Goal: Task Accomplishment & Management: Manage account settings

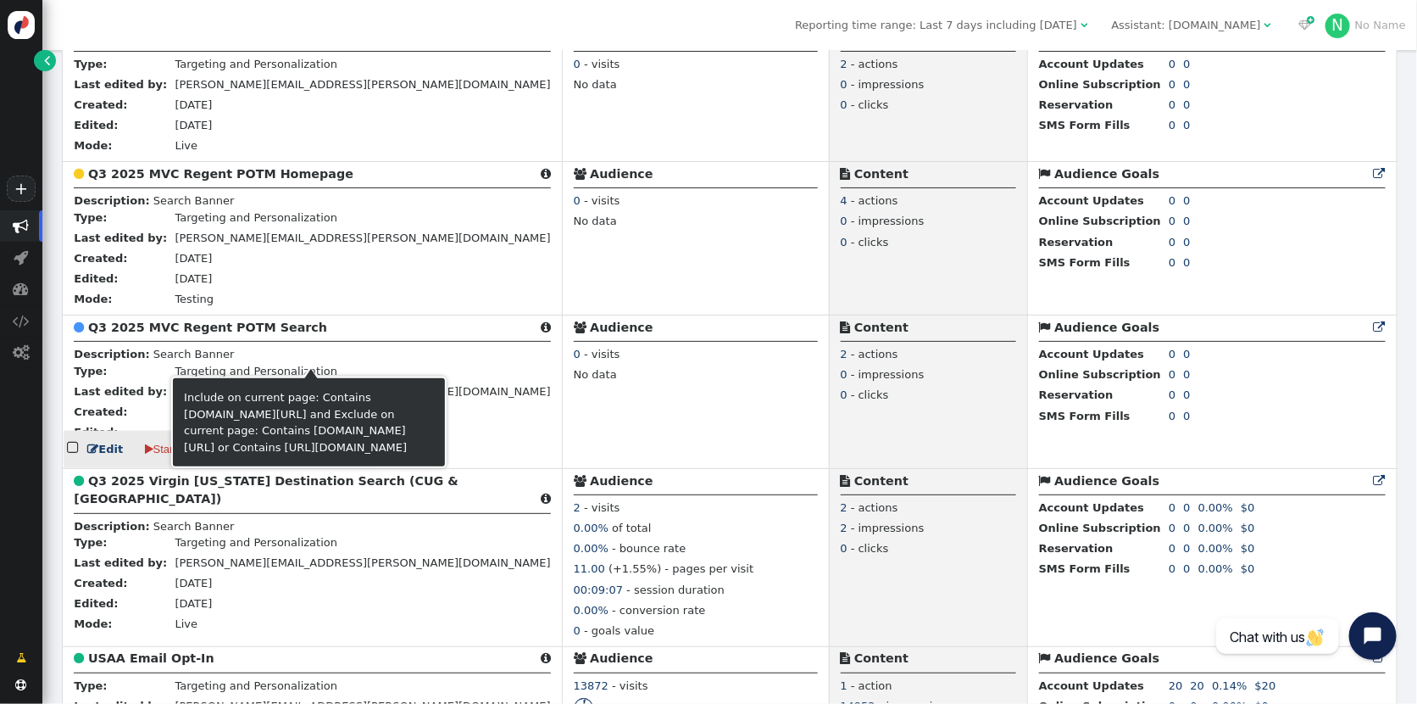
scroll to position [874, 0]
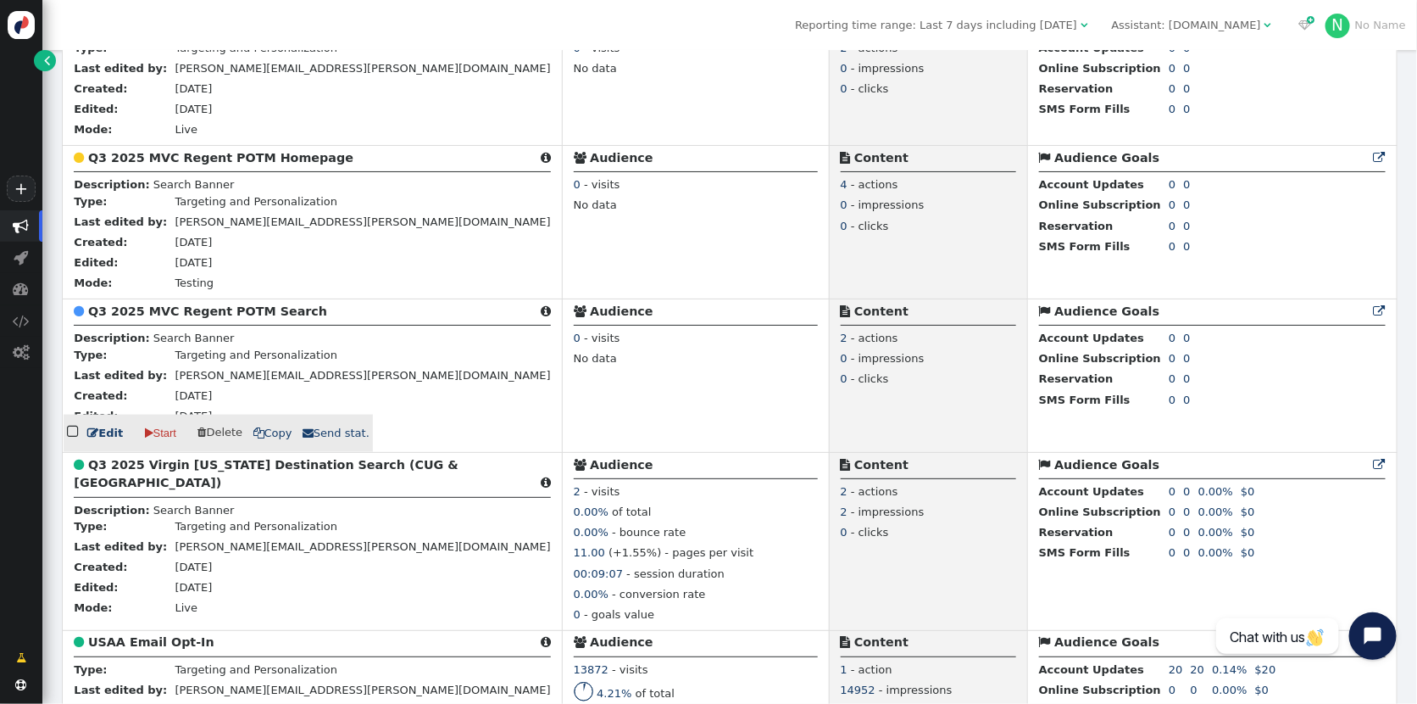
click at [216, 318] on b "Q3 2025 MVC Regent POTM Search" at bounding box center [207, 311] width 239 height 14
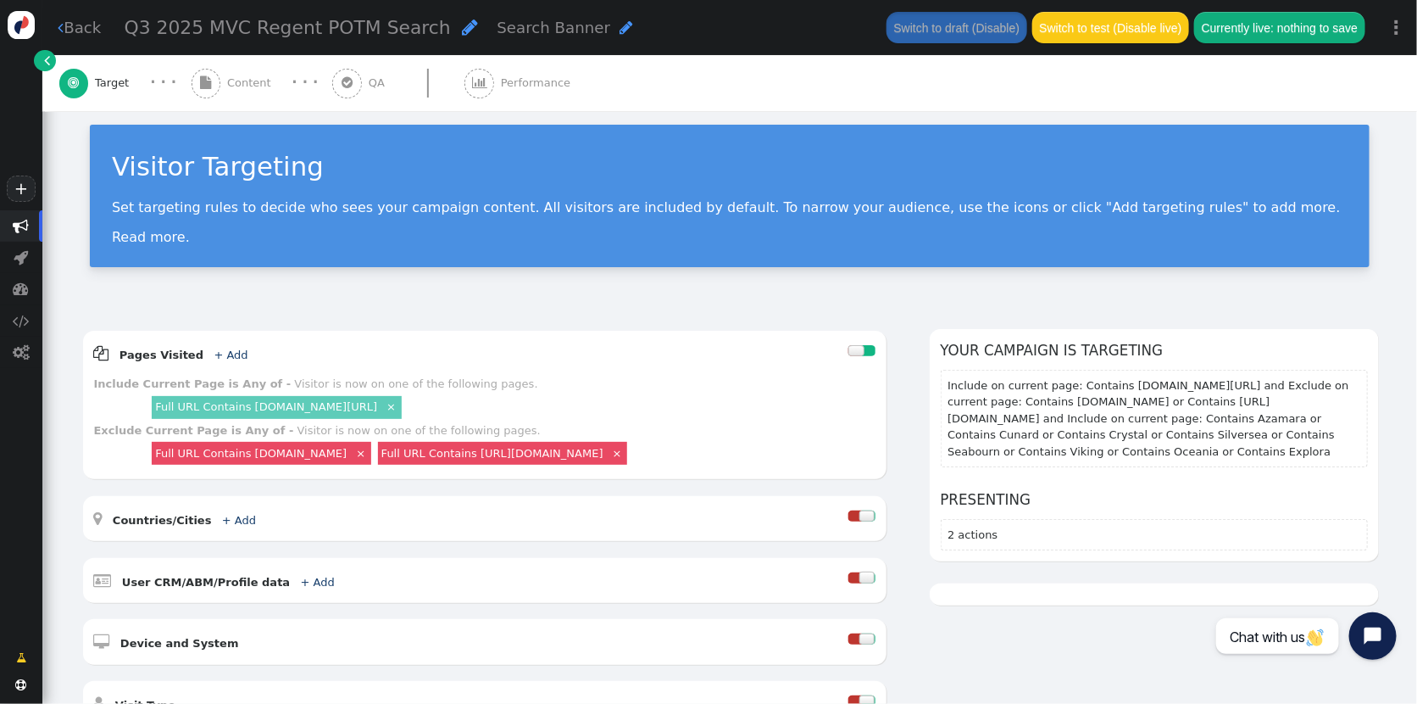
scroll to position [10, 0]
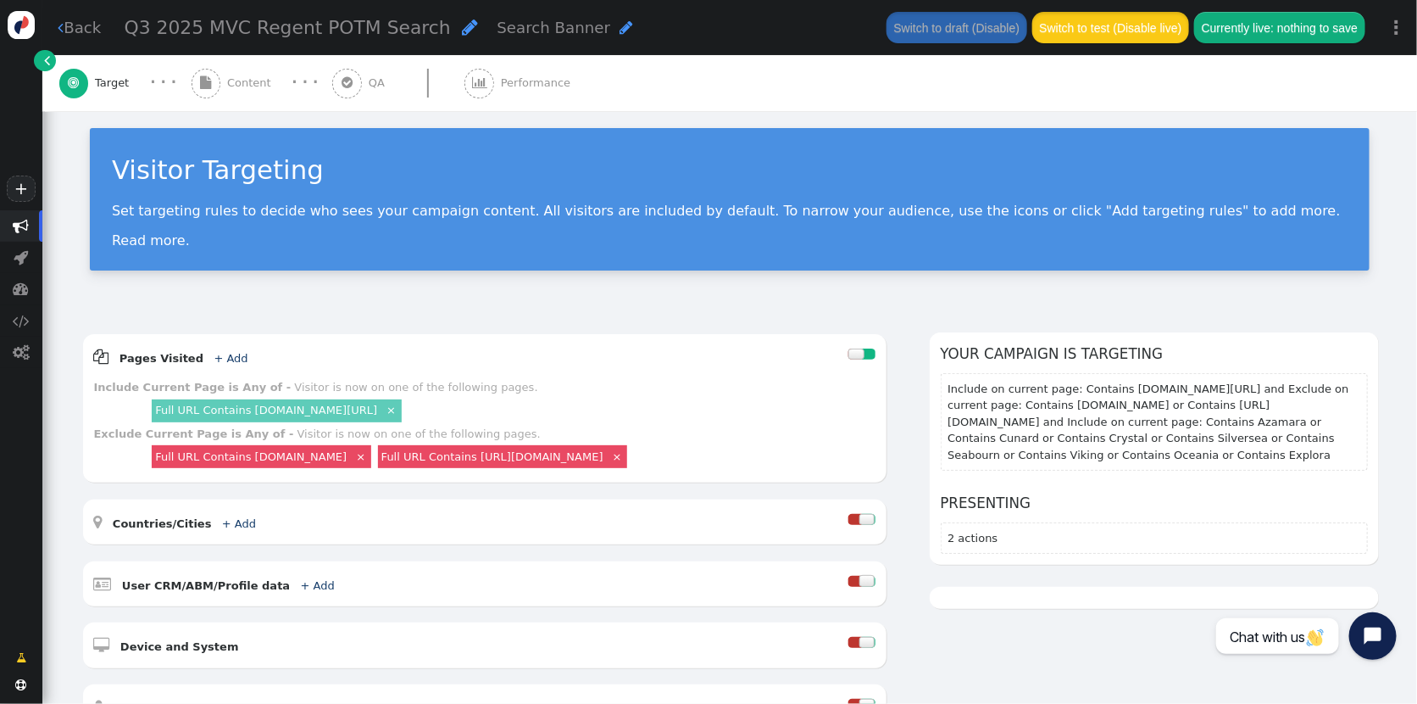
click at [1145, 19] on button "Switch to test (Disable live)" at bounding box center [1111, 27] width 157 height 31
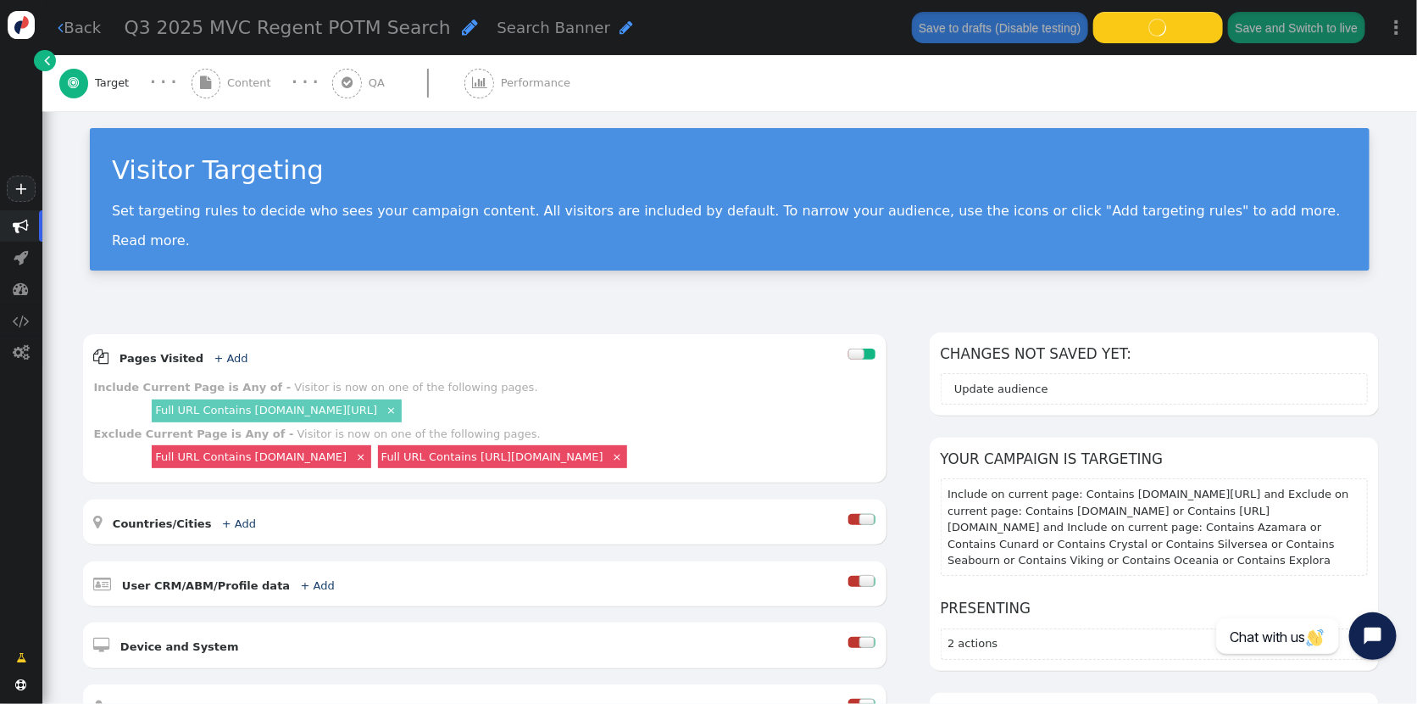
scroll to position [0, 0]
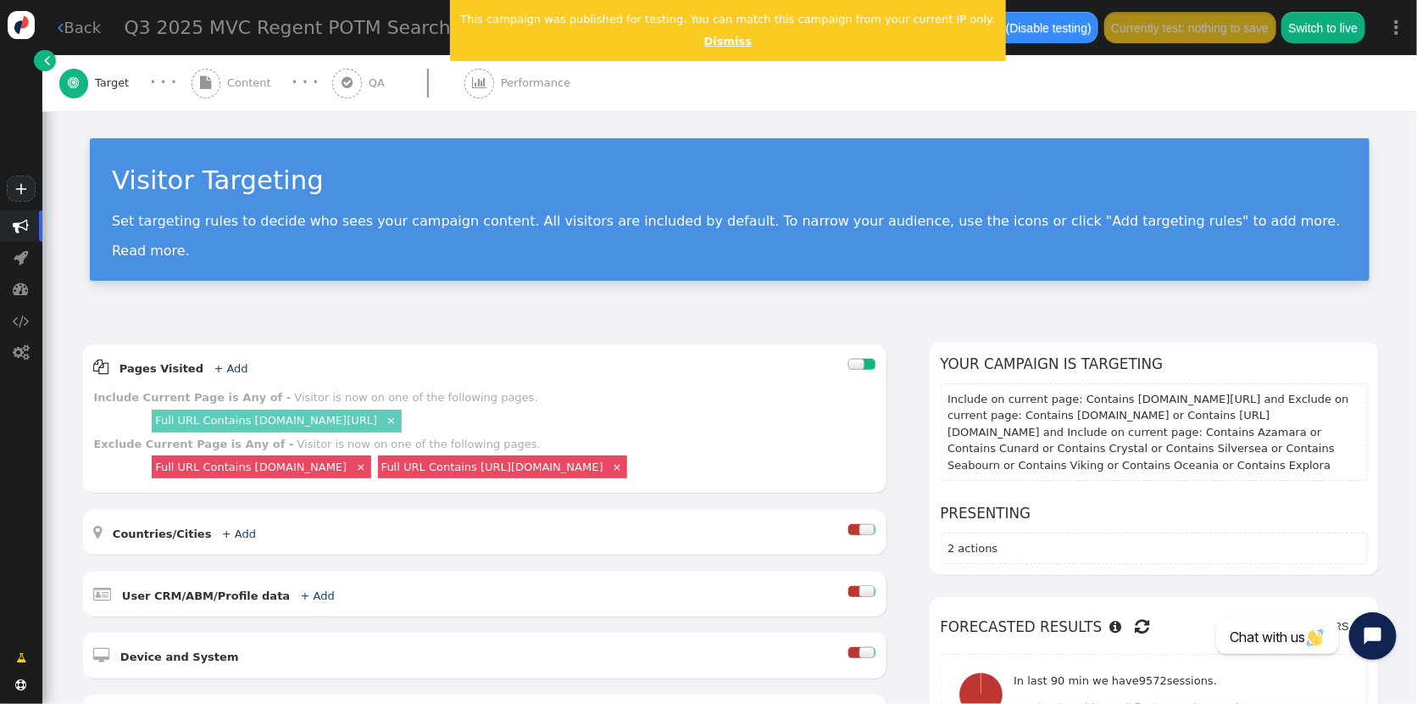
click at [704, 45] on link "Dismiss" at bounding box center [727, 41] width 47 height 13
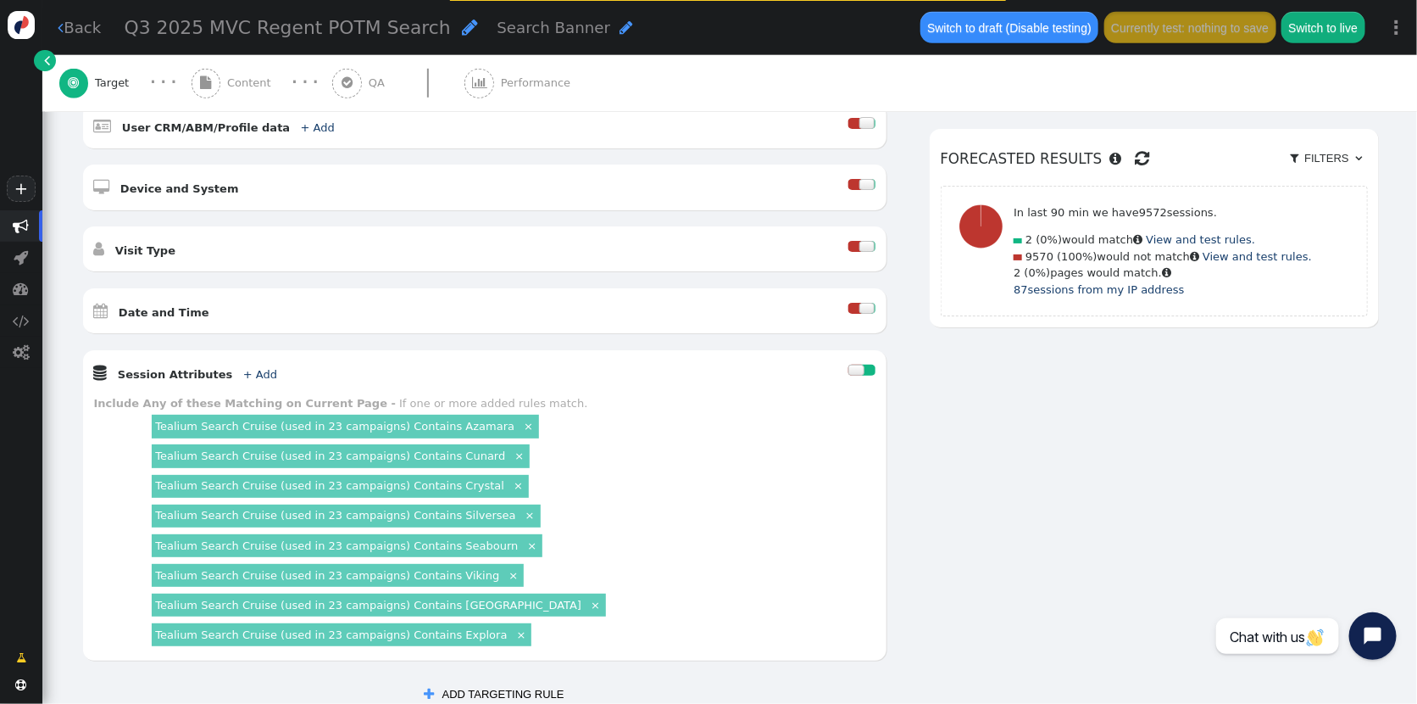
scroll to position [487, 0]
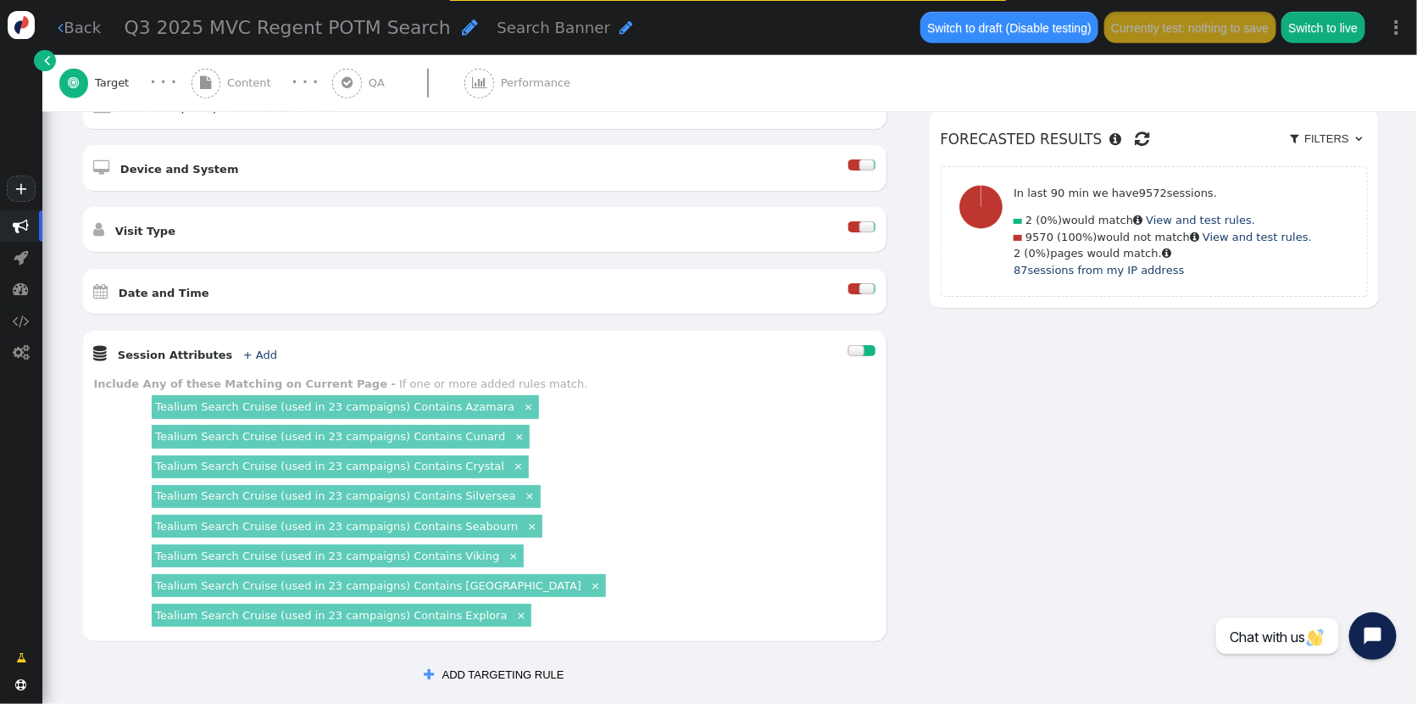
click at [866, 284] on div at bounding box center [868, 288] width 16 height 11
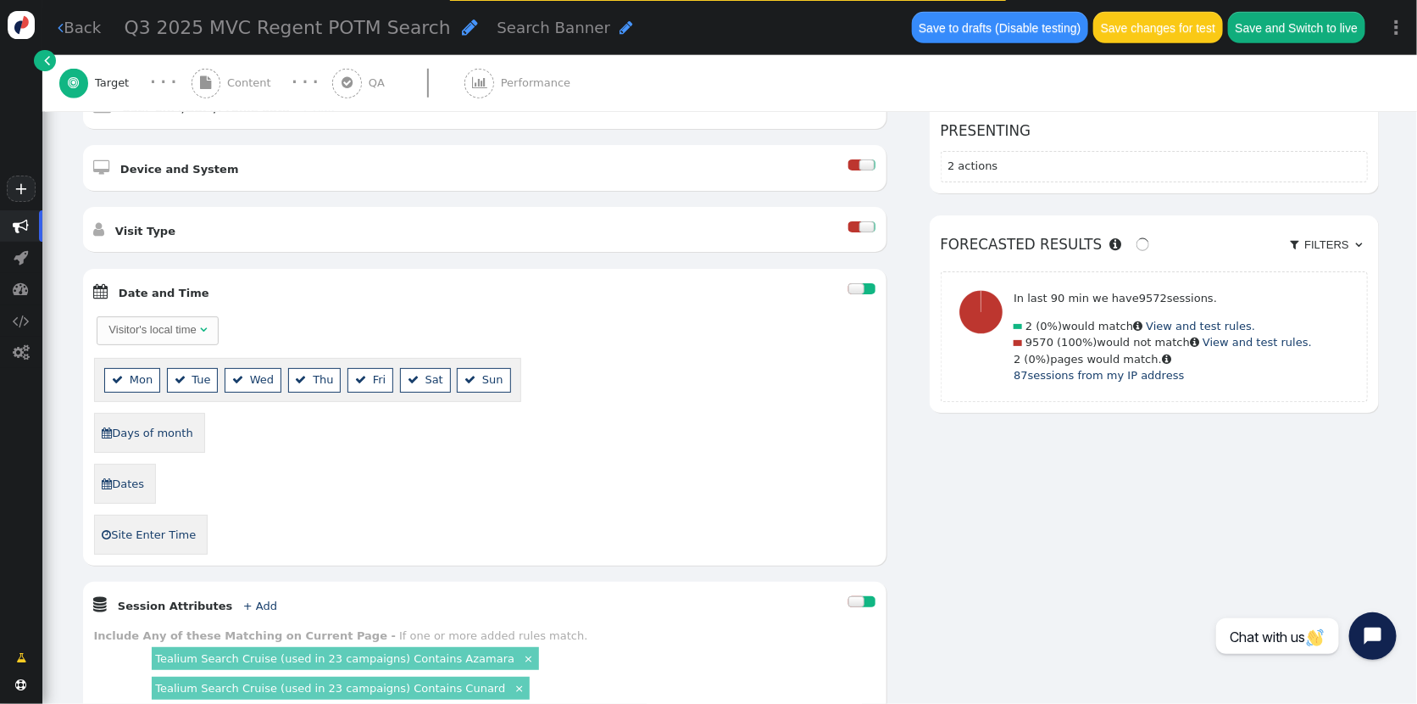
click at [133, 479] on link " Dates" at bounding box center [123, 483] width 44 height 27
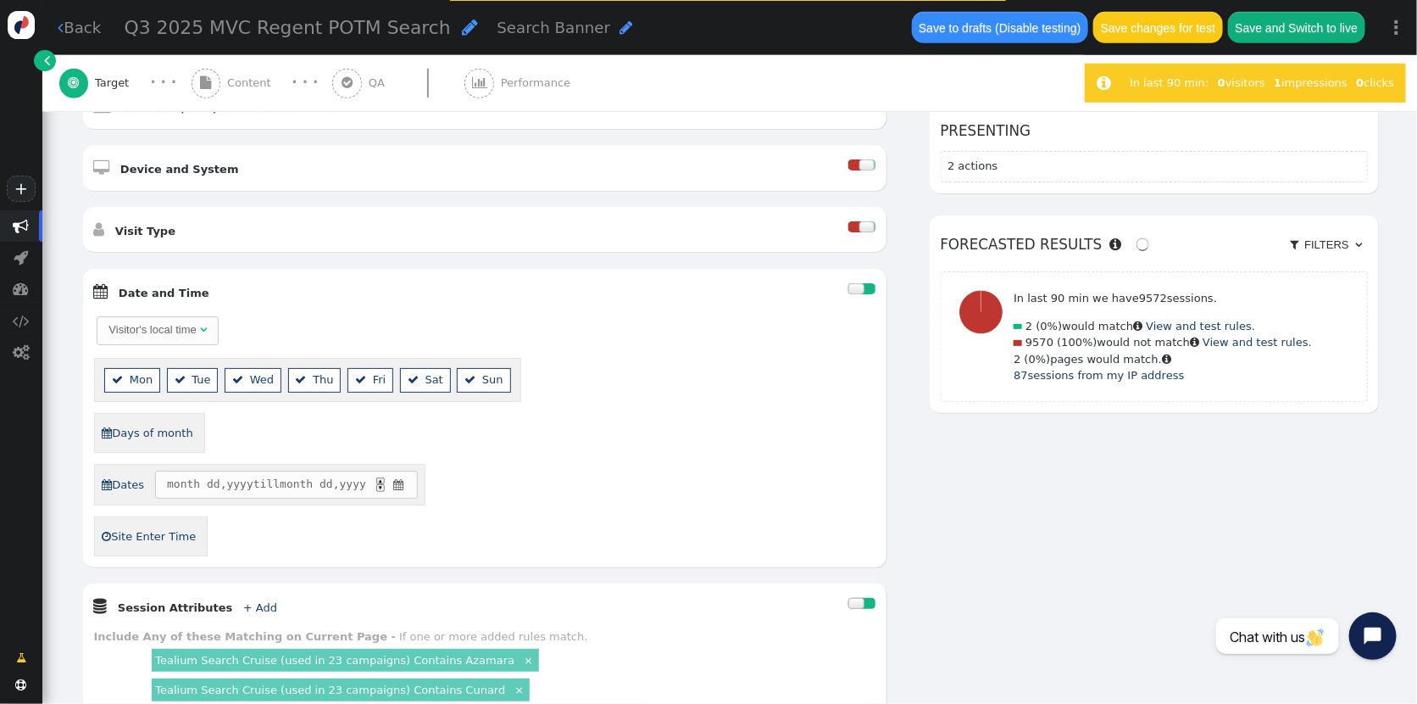
click at [406, 481] on span "" at bounding box center [399, 484] width 14 height 17
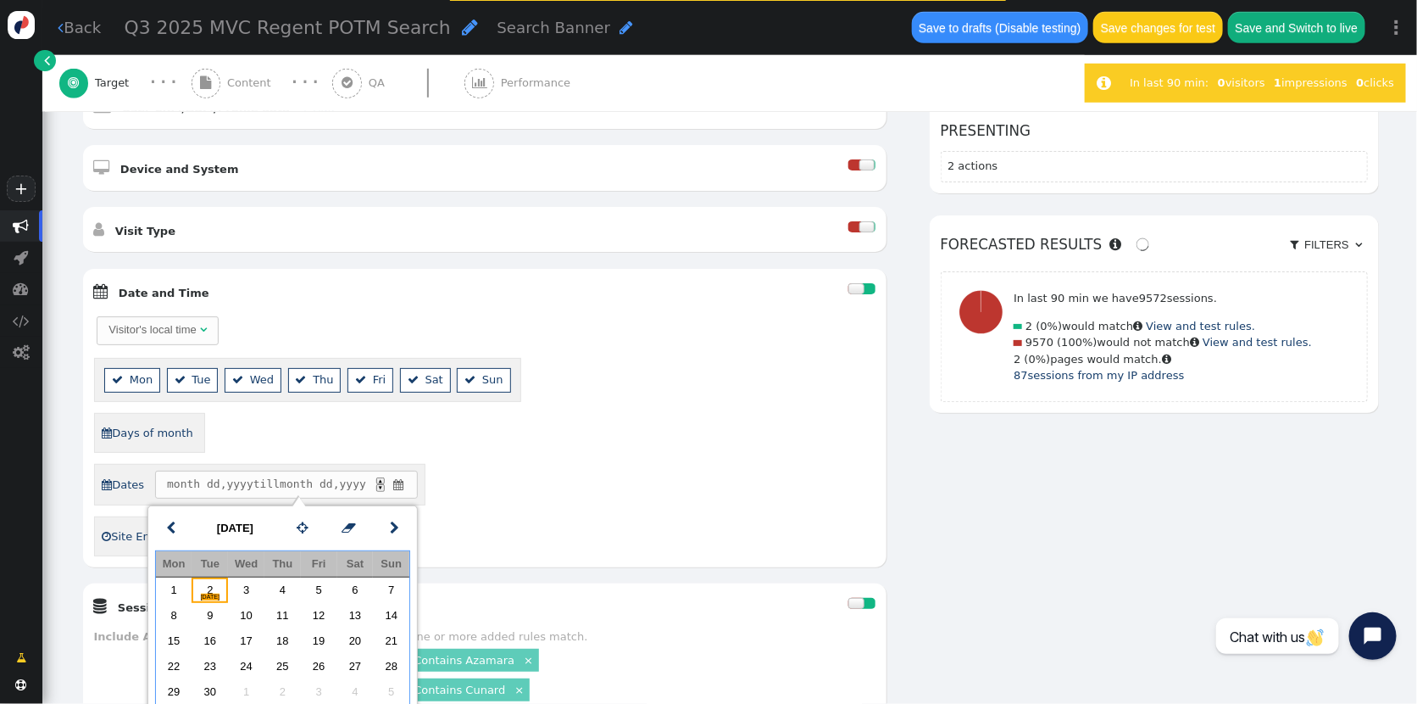
drag, startPoint x: 210, startPoint y: 585, endPoint x: 237, endPoint y: 585, distance: 26.3
click at [212, 585] on td "2 [DATE]" at bounding box center [210, 589] width 36 height 25
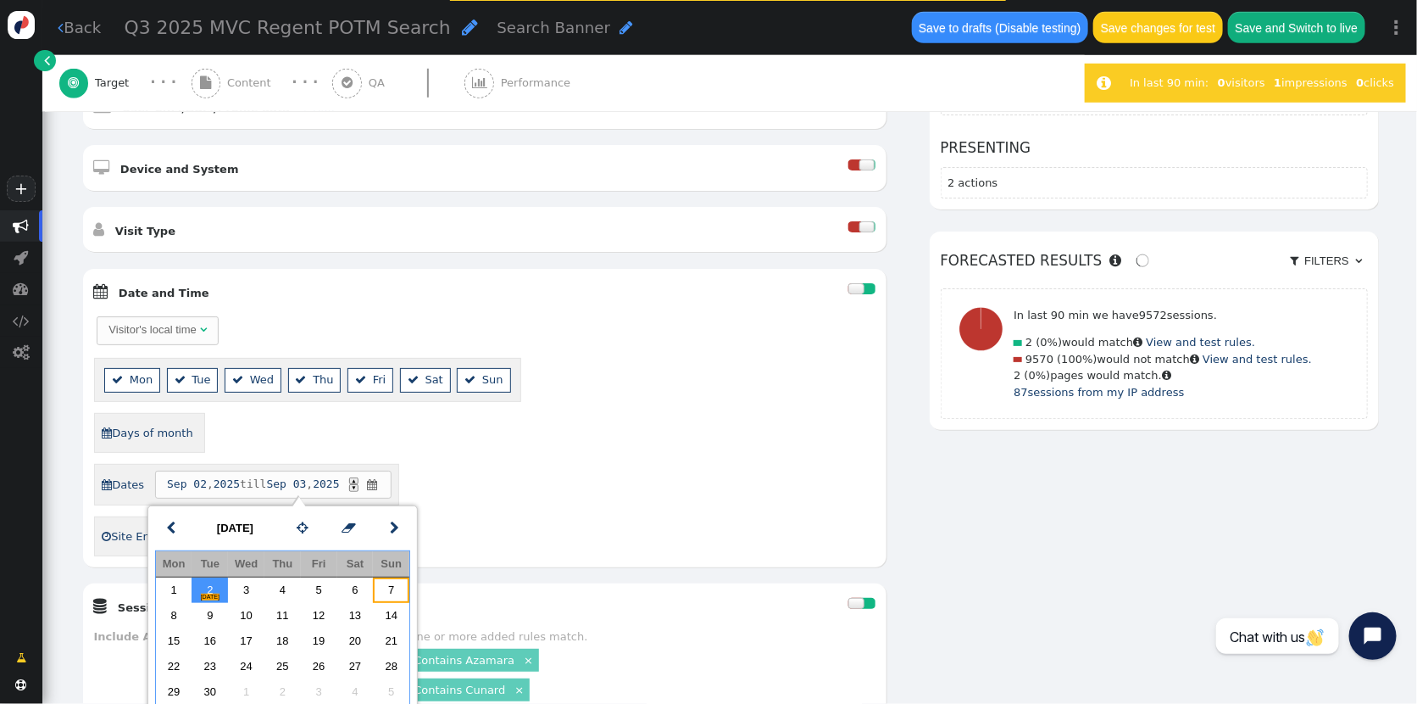
click at [387, 580] on td "7" at bounding box center [391, 589] width 36 height 25
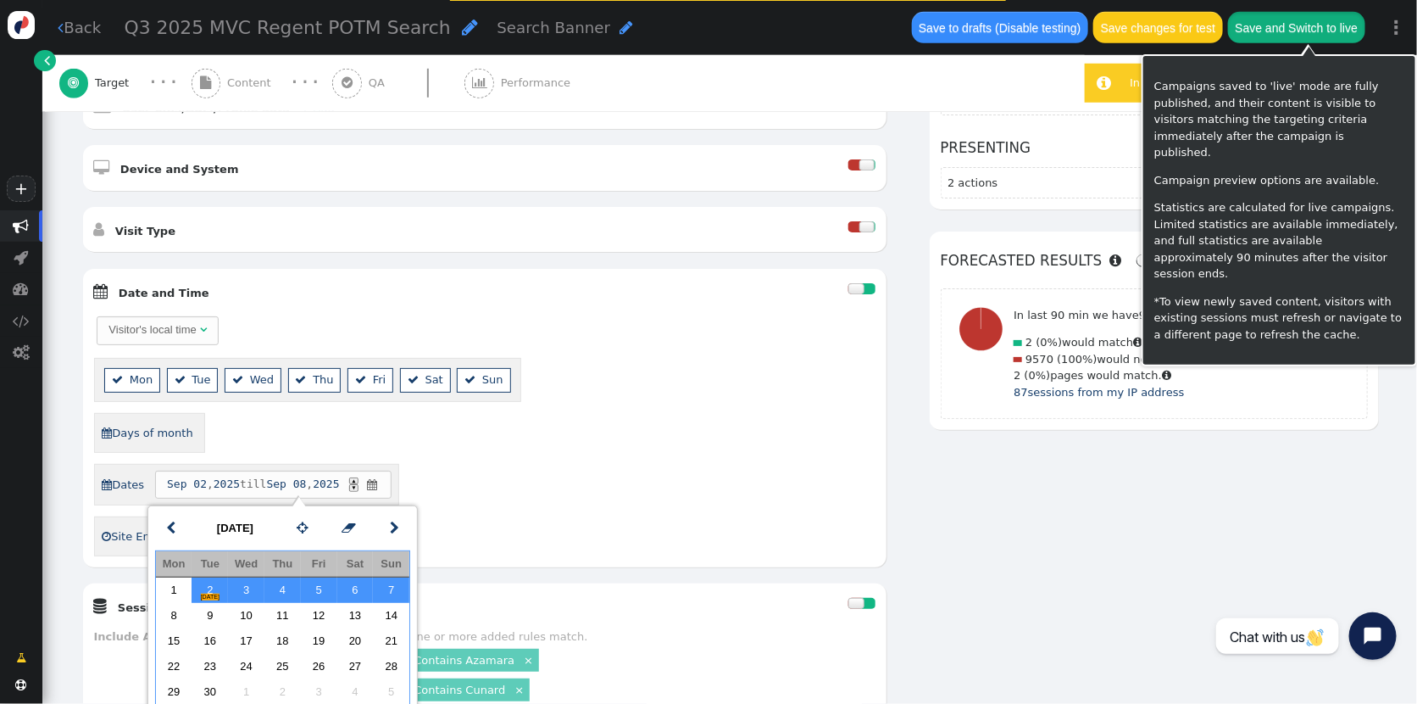
click at [1350, 22] on button "Save and Switch to live" at bounding box center [1296, 27] width 137 height 31
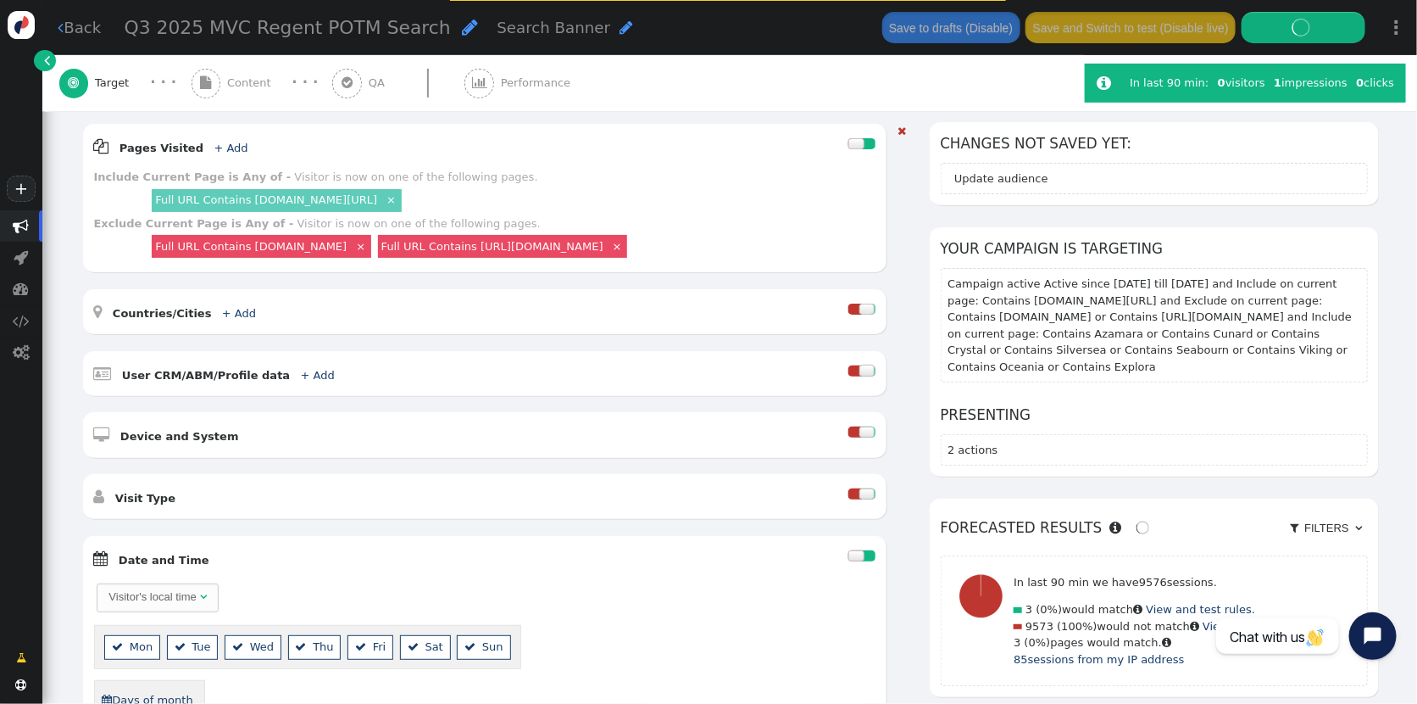
scroll to position [0, 0]
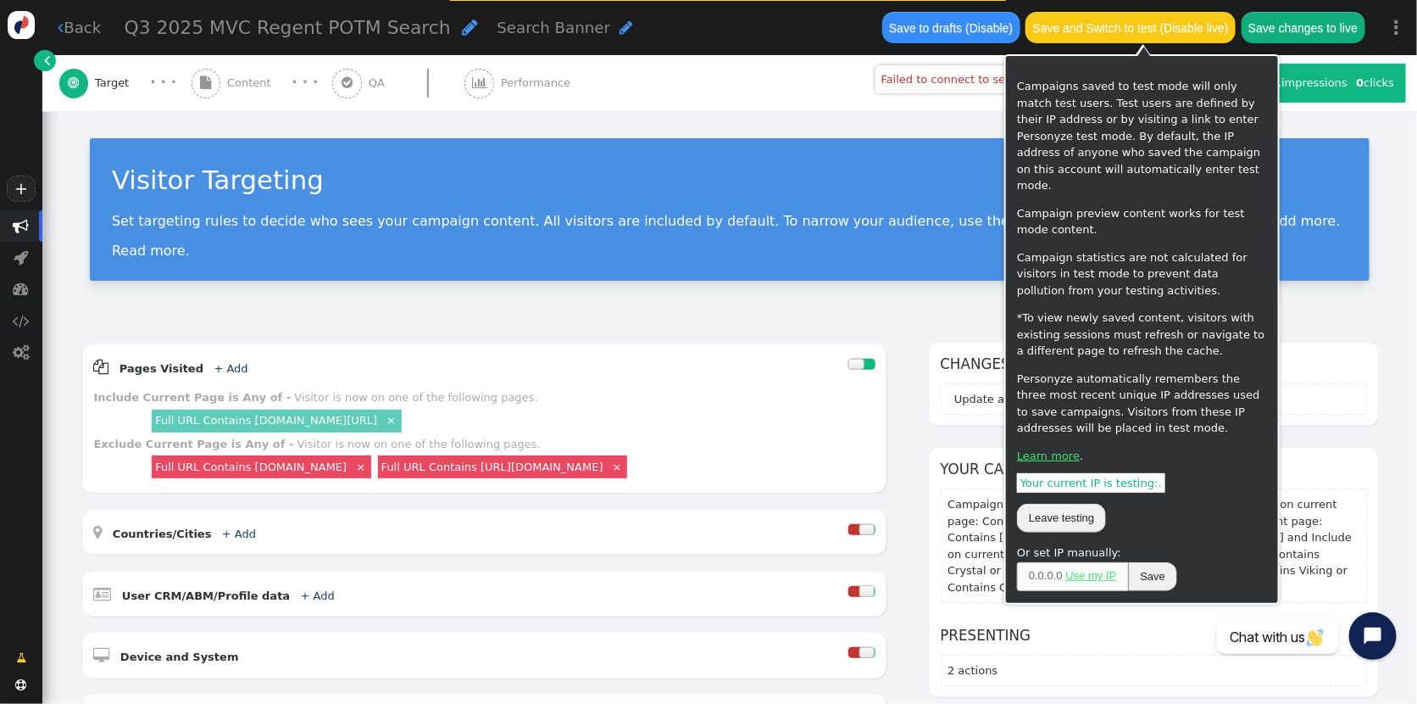
click at [1175, 26] on button "Save and Switch to test (Disable live)" at bounding box center [1131, 27] width 210 height 31
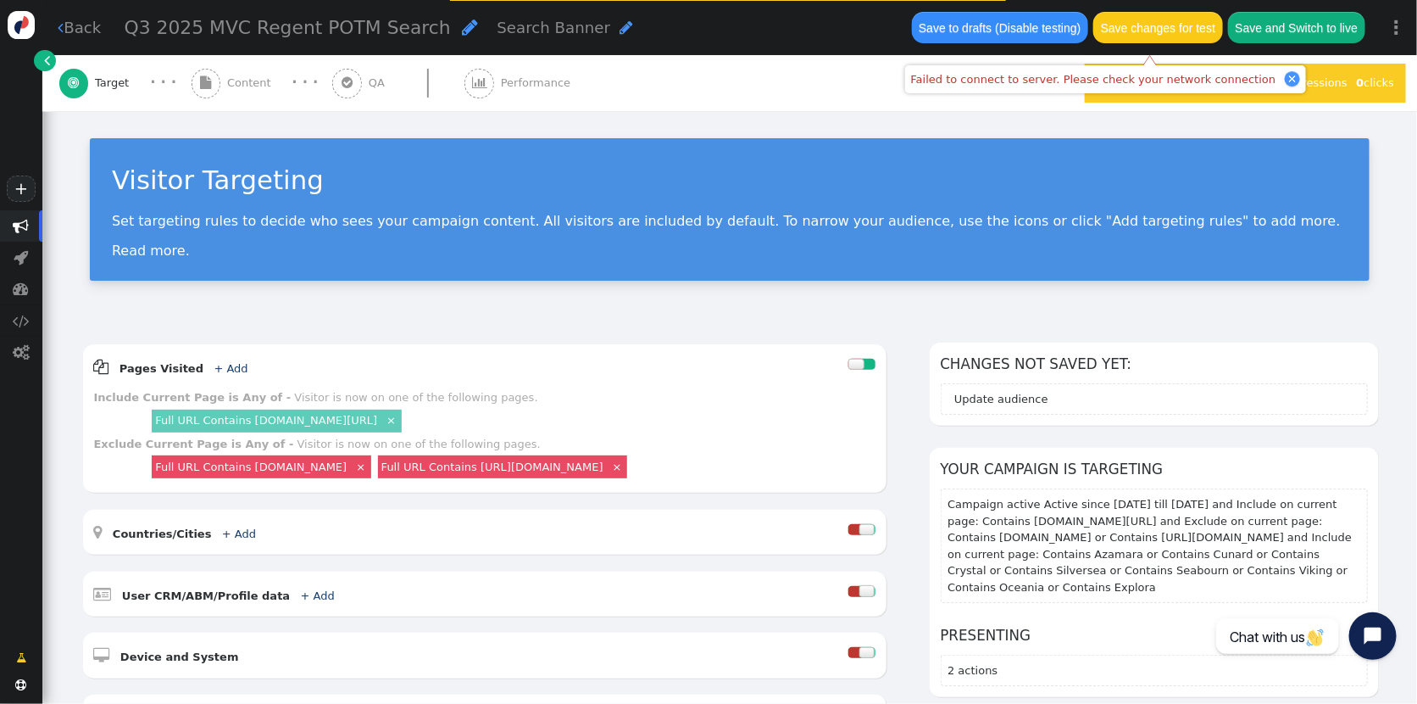
click at [1171, 14] on button "Save changes for test" at bounding box center [1158, 27] width 129 height 31
